Goal: Navigation & Orientation: Understand site structure

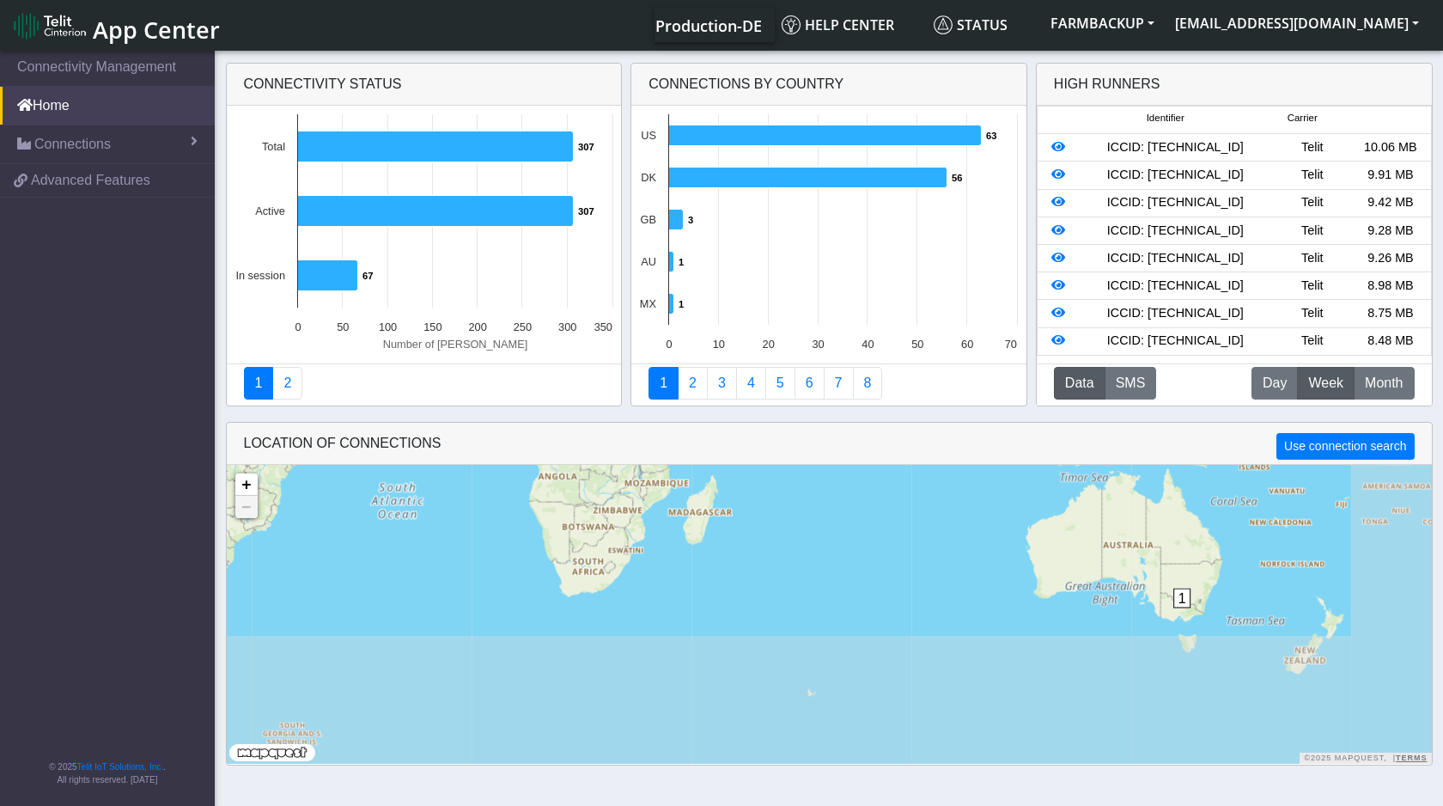
drag, startPoint x: 879, startPoint y: 639, endPoint x: 636, endPoint y: 374, distance: 359.2
click at [636, 374] on div "Connectivity status Created with Highcharts 11.2.0 Number of sims 307 ​ 307 307…" at bounding box center [828, 415] width 1443 height 718
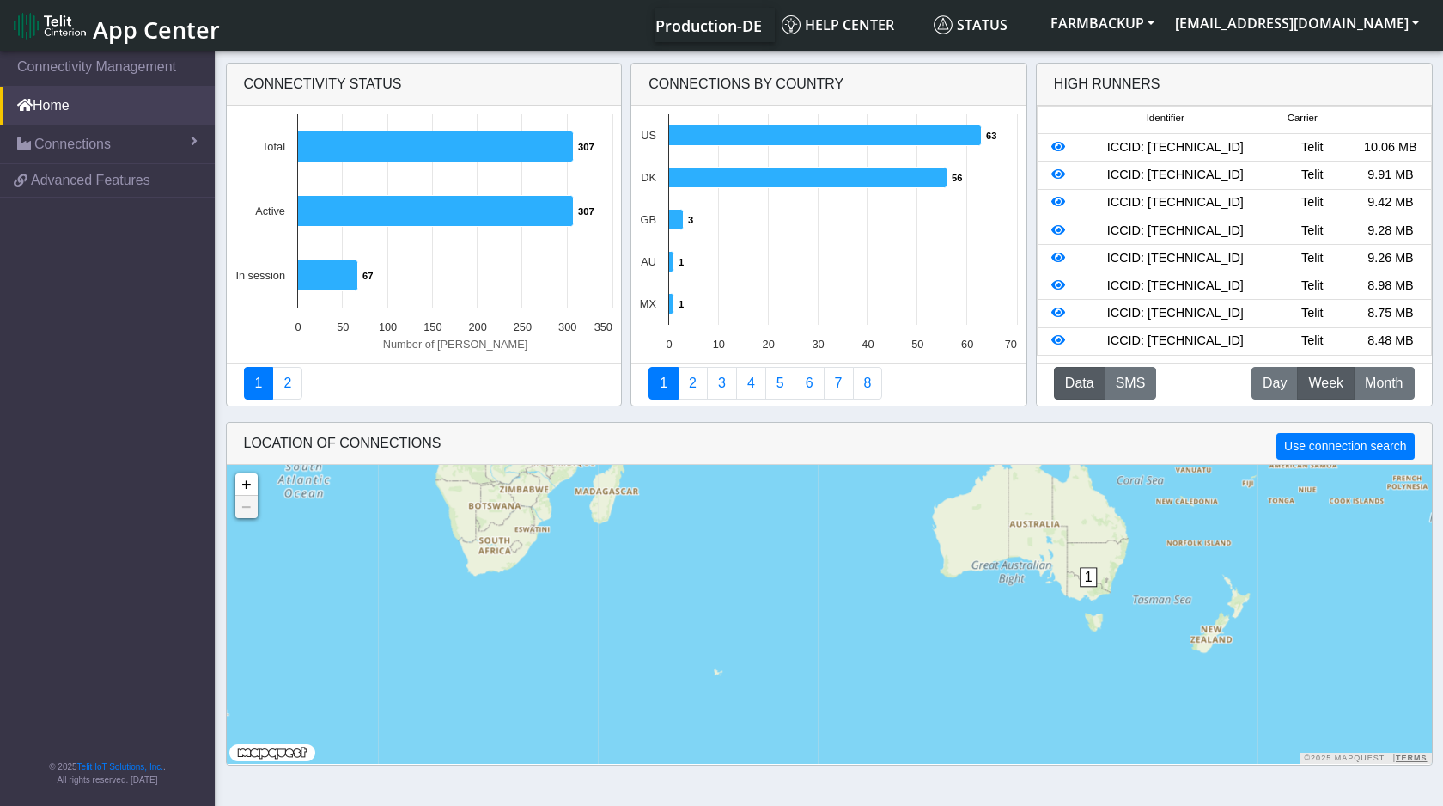
drag, startPoint x: 870, startPoint y: 551, endPoint x: 630, endPoint y: 524, distance: 241.2
click at [630, 524] on div "1 1 63 + − ©2025 MapQuest, | Terms" at bounding box center [829, 614] width 1205 height 299
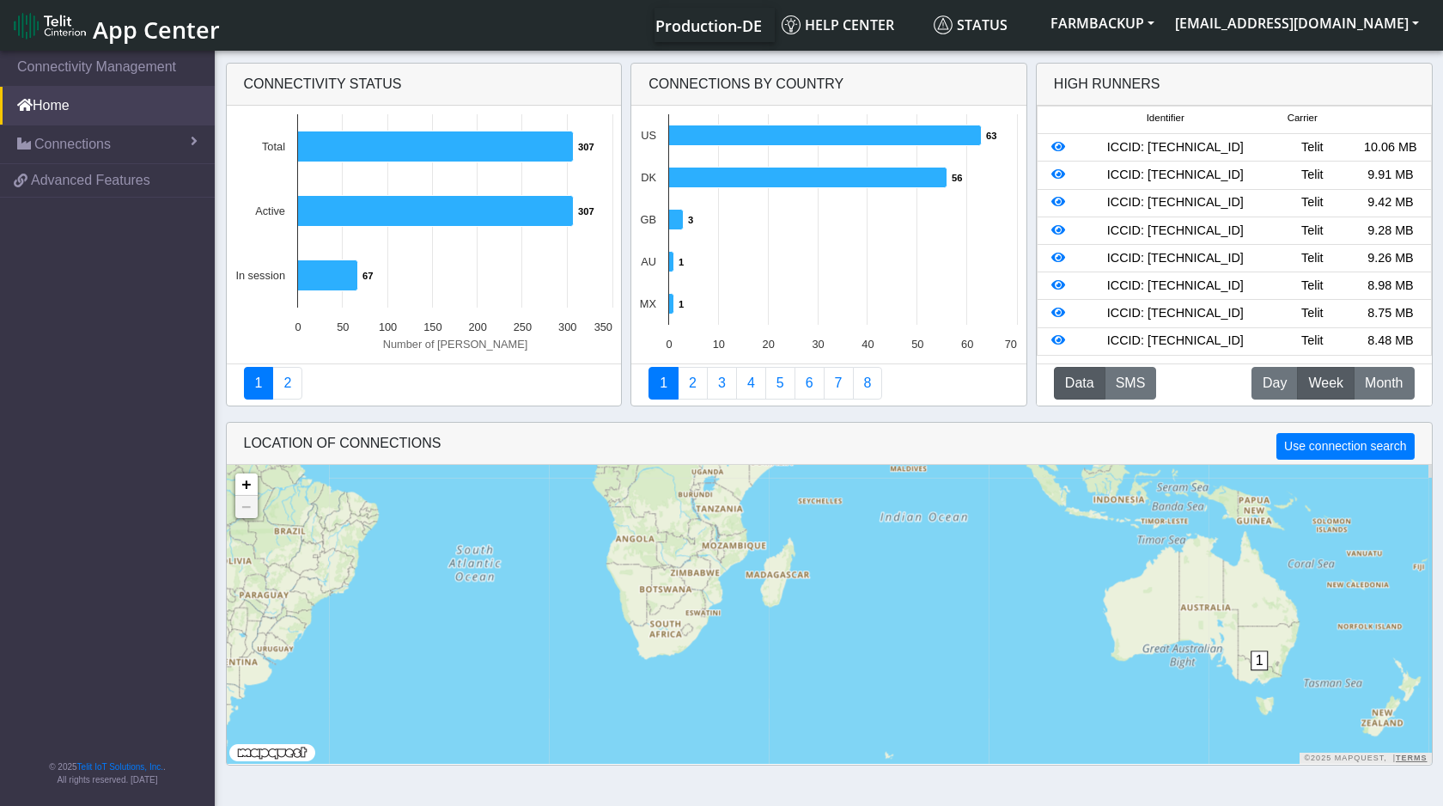
drag, startPoint x: 591, startPoint y: 571, endPoint x: 588, endPoint y: 671, distance: 99.7
click at [588, 671] on div "1 1 + − ©2025 MapQuest, | Terms" at bounding box center [829, 614] width 1205 height 299
click at [100, 103] on link "Home" at bounding box center [107, 106] width 215 height 38
